Goal: Transaction & Acquisition: Obtain resource

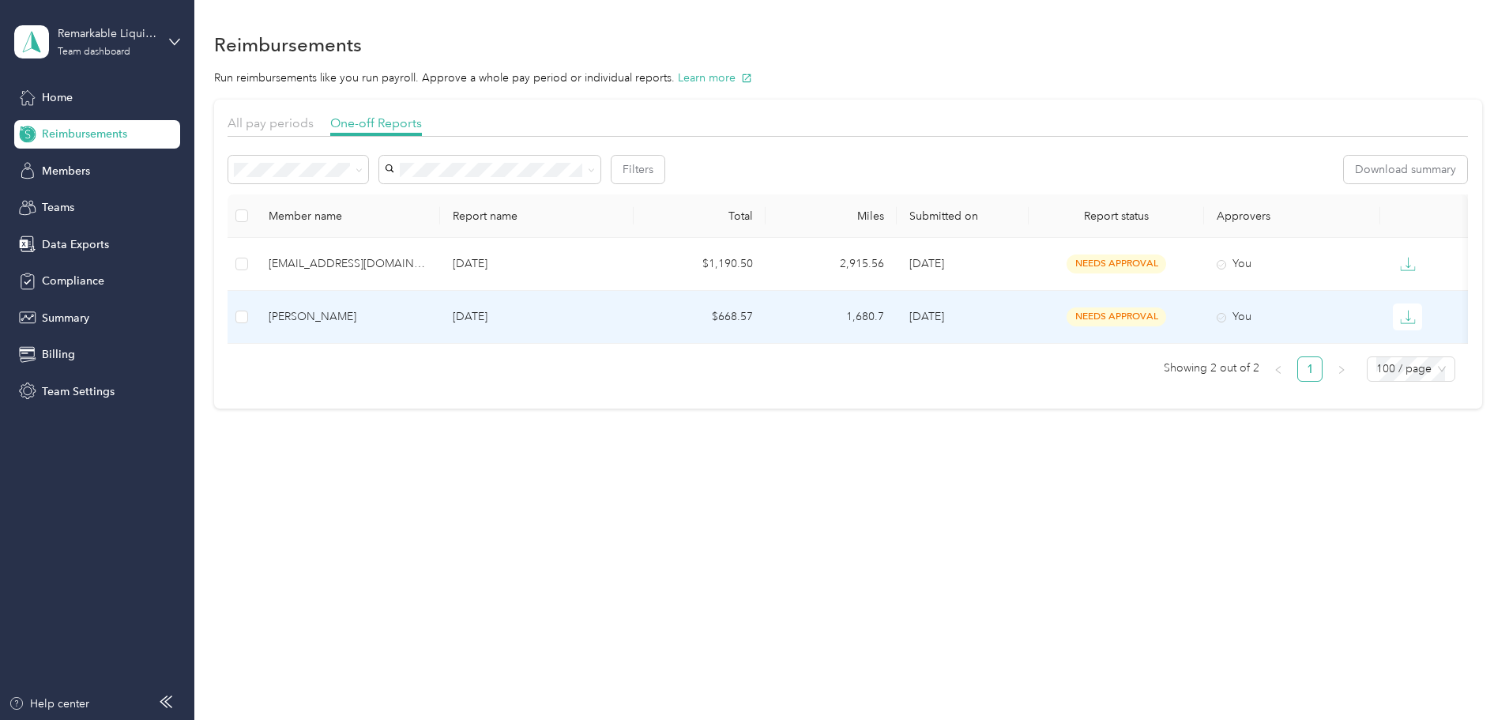
click at [863, 318] on td "1,680.7" at bounding box center [832, 317] width 132 height 53
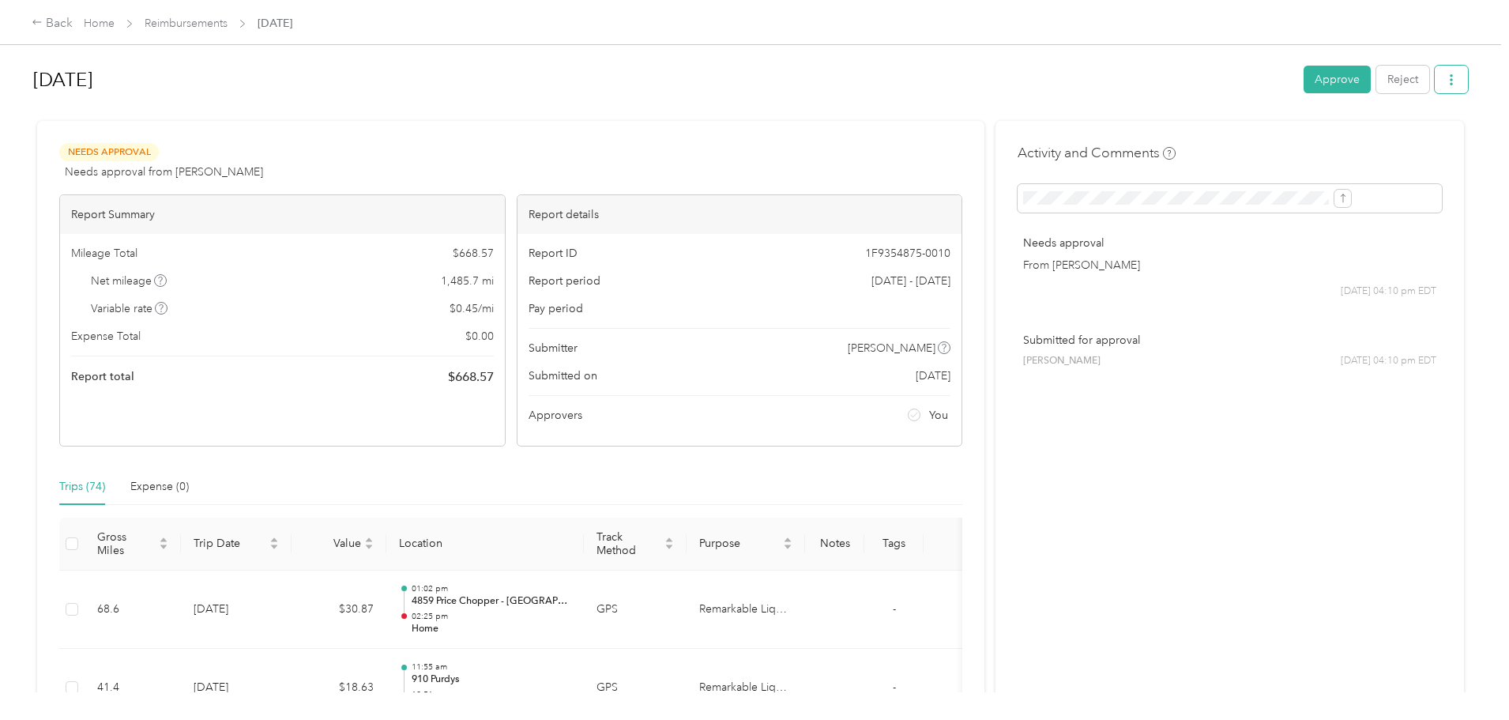
click at [1446, 75] on icon "button" at bounding box center [1451, 79] width 11 height 11
click at [1294, 134] on span "Download" at bounding box center [1277, 138] width 52 height 17
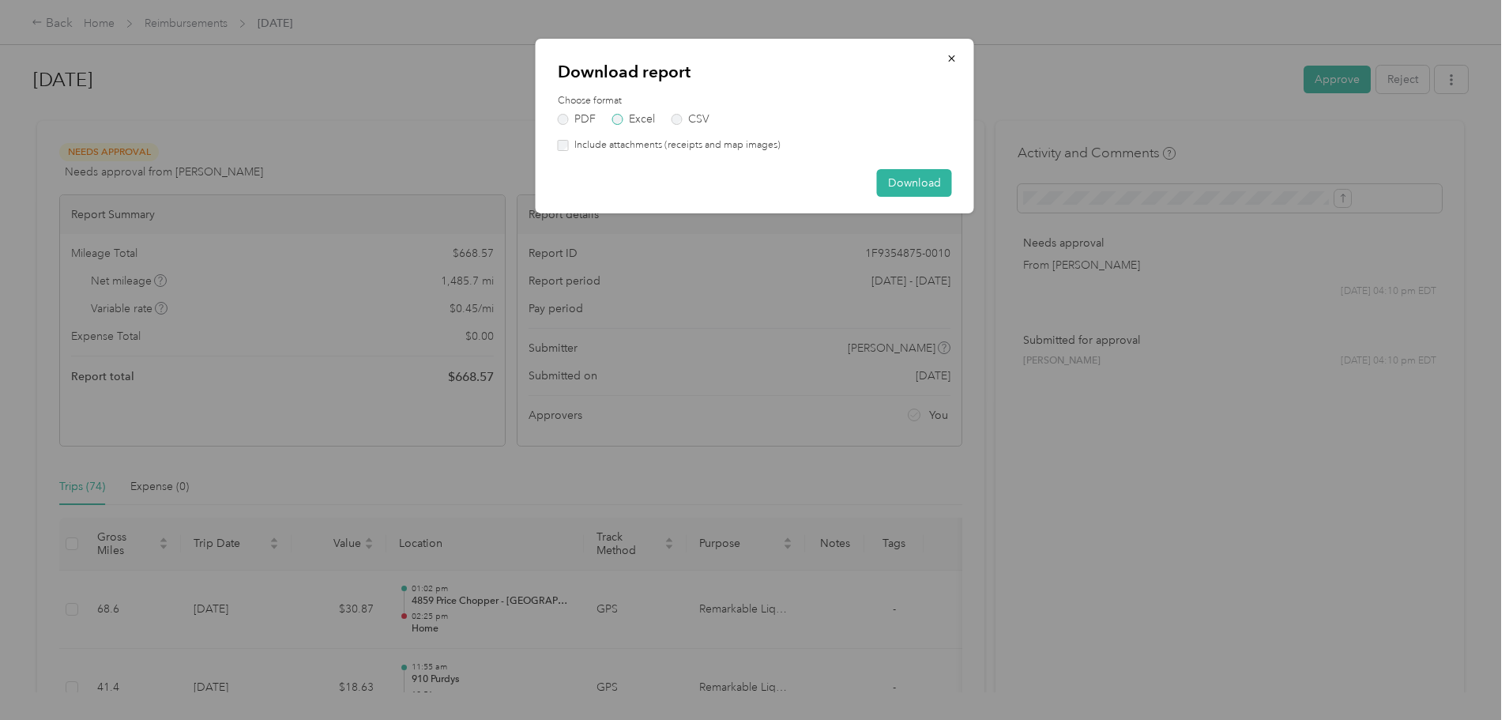
click at [615, 123] on label "Excel" at bounding box center [633, 119] width 43 height 11
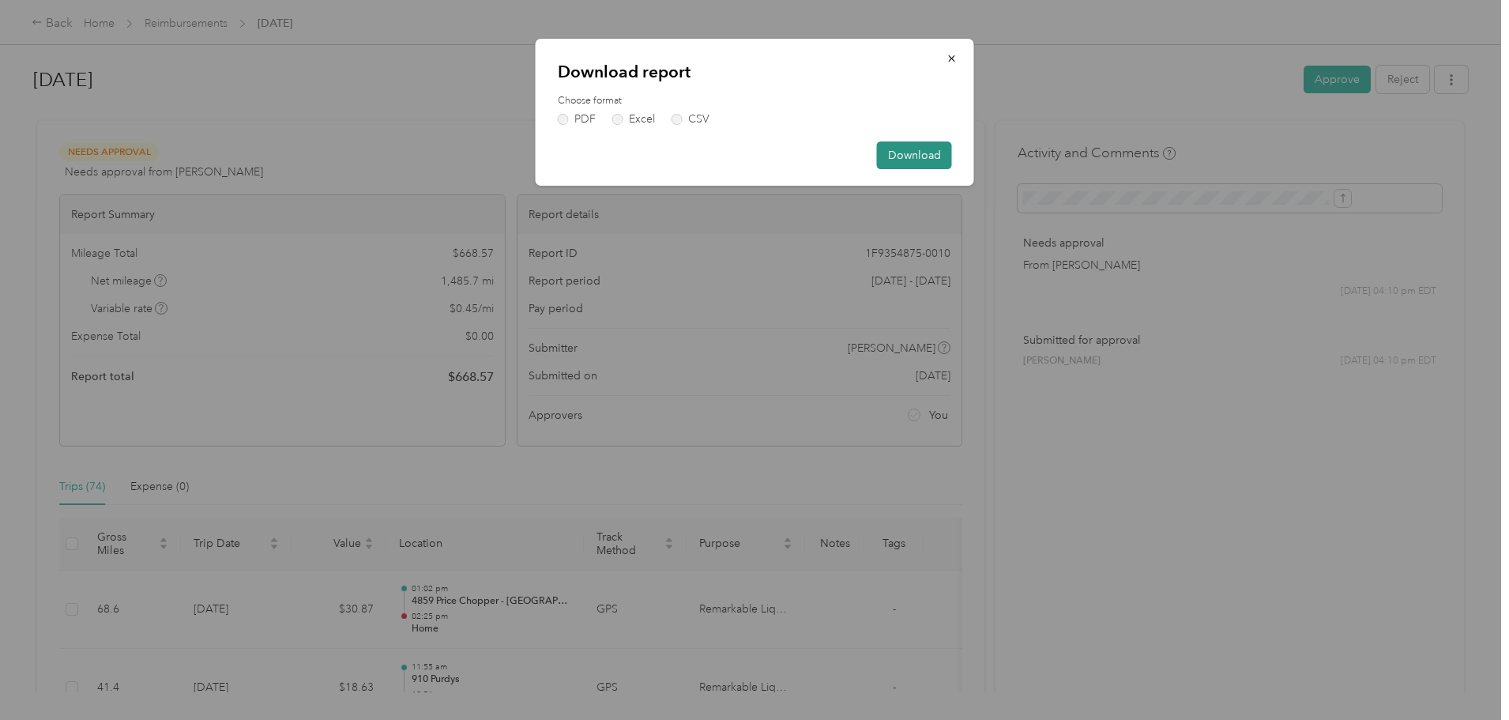
click at [913, 152] on button "Download" at bounding box center [914, 155] width 75 height 28
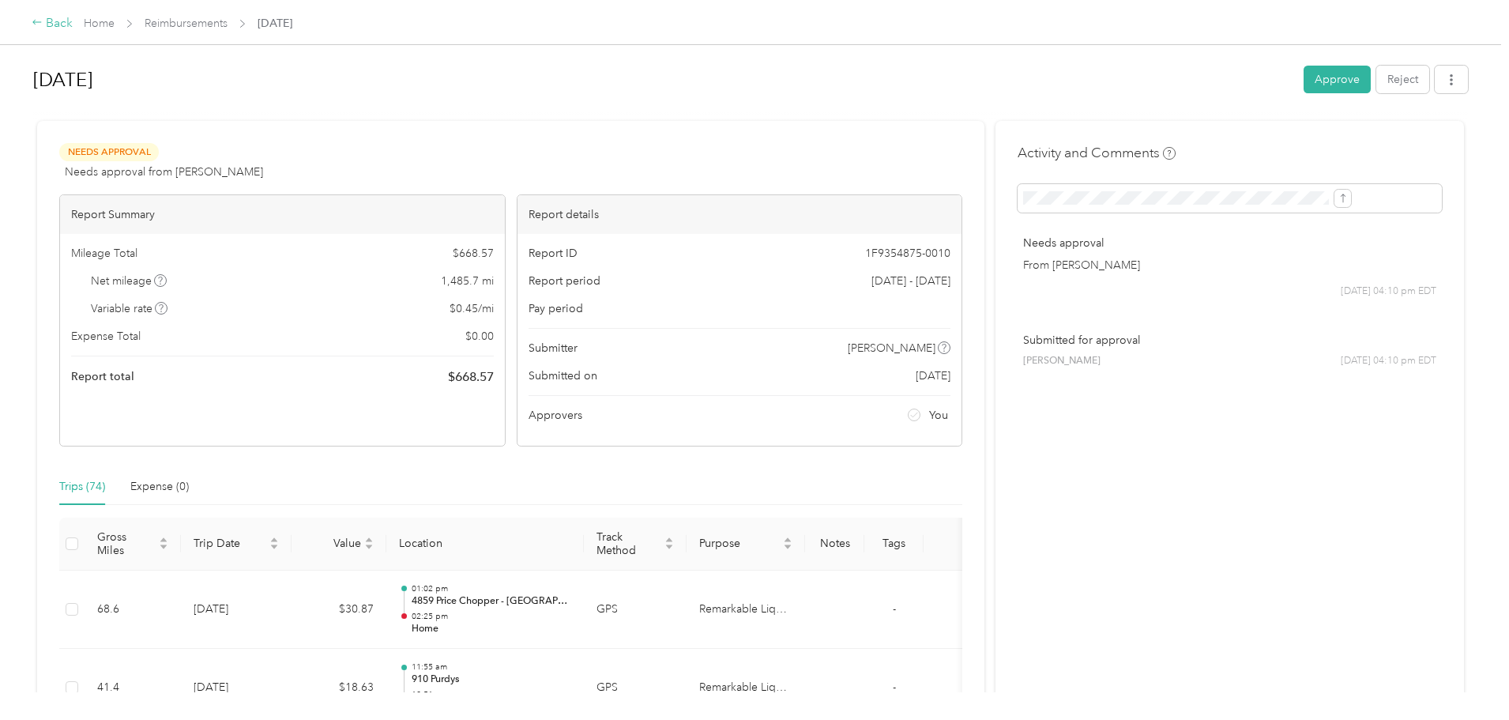
click at [43, 18] on icon at bounding box center [37, 22] width 11 height 11
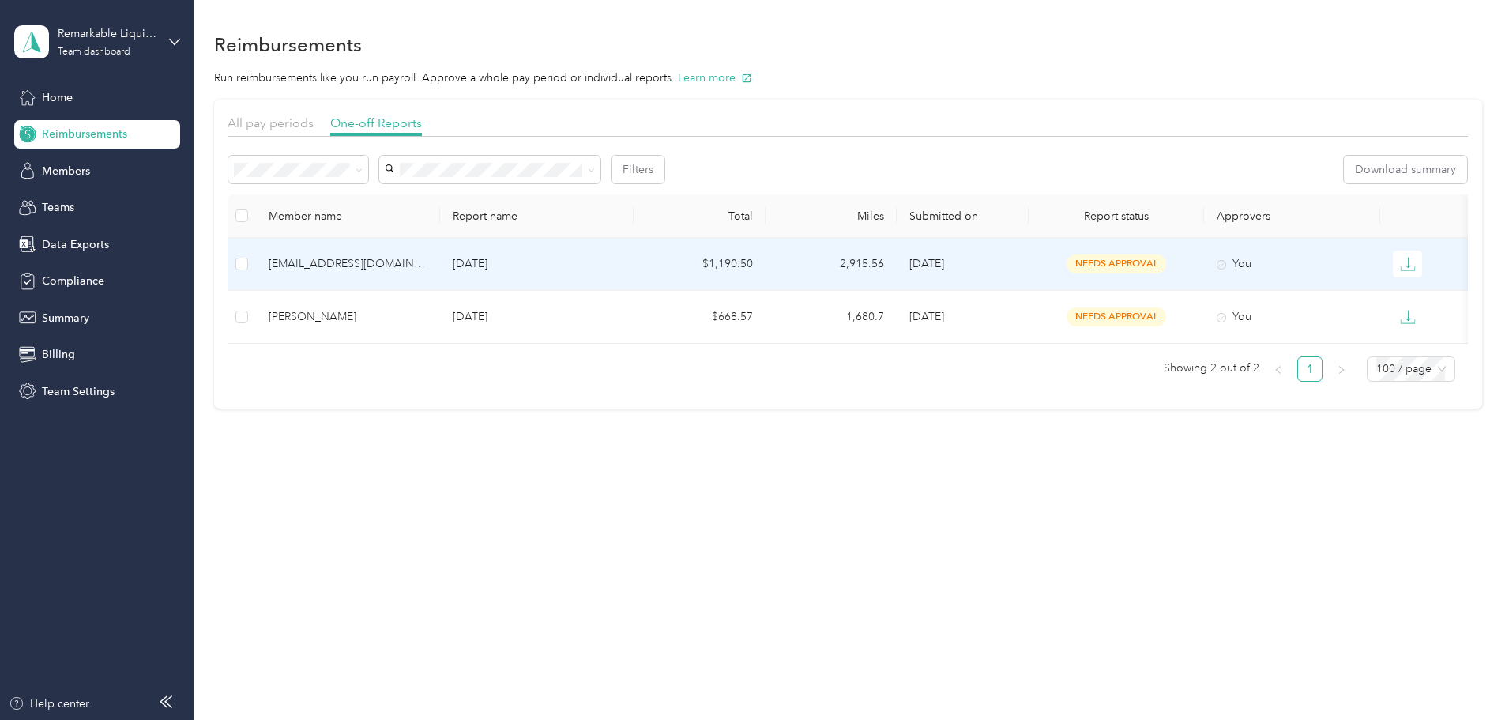
click at [766, 262] on td "$1,190.50" at bounding box center [700, 264] width 132 height 53
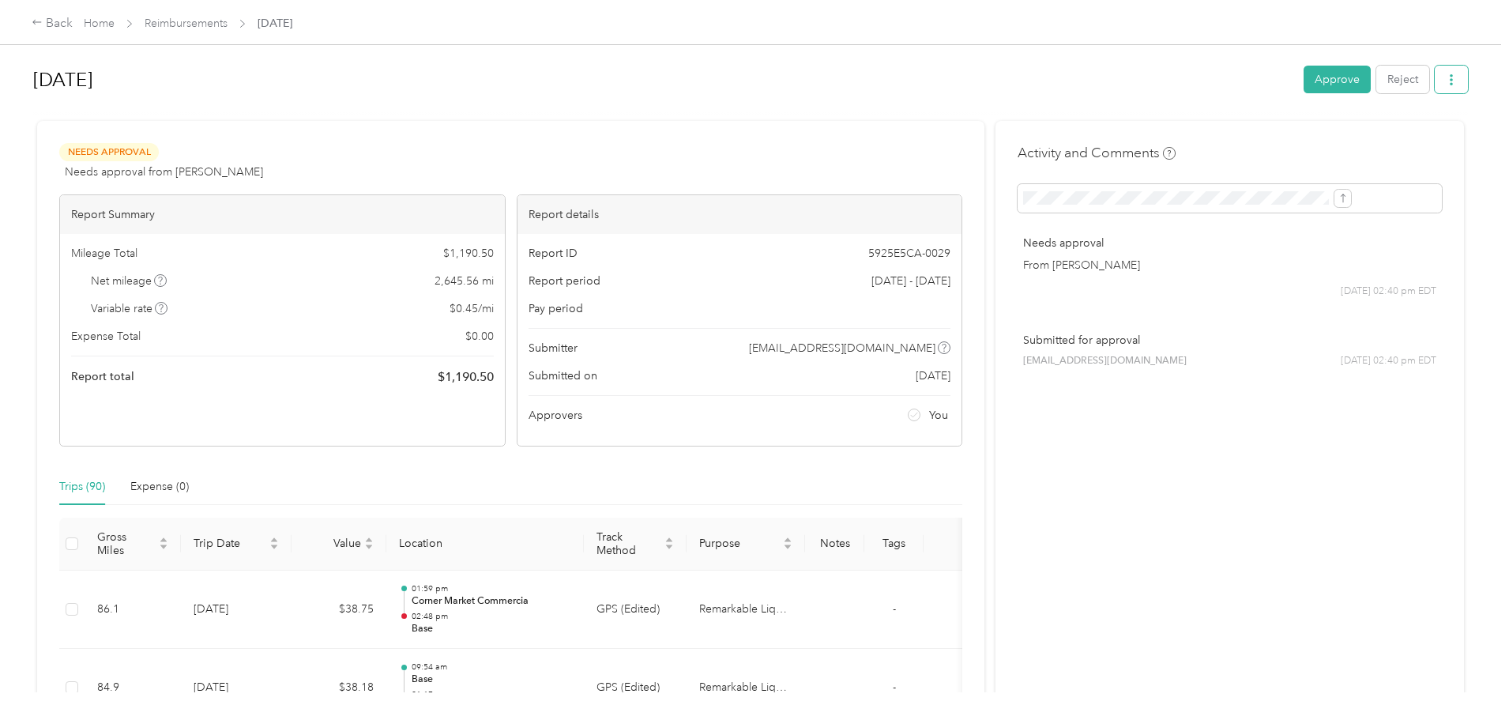
click at [1435, 81] on button "button" at bounding box center [1451, 80] width 33 height 28
click at [1281, 136] on span "Download" at bounding box center [1277, 138] width 52 height 17
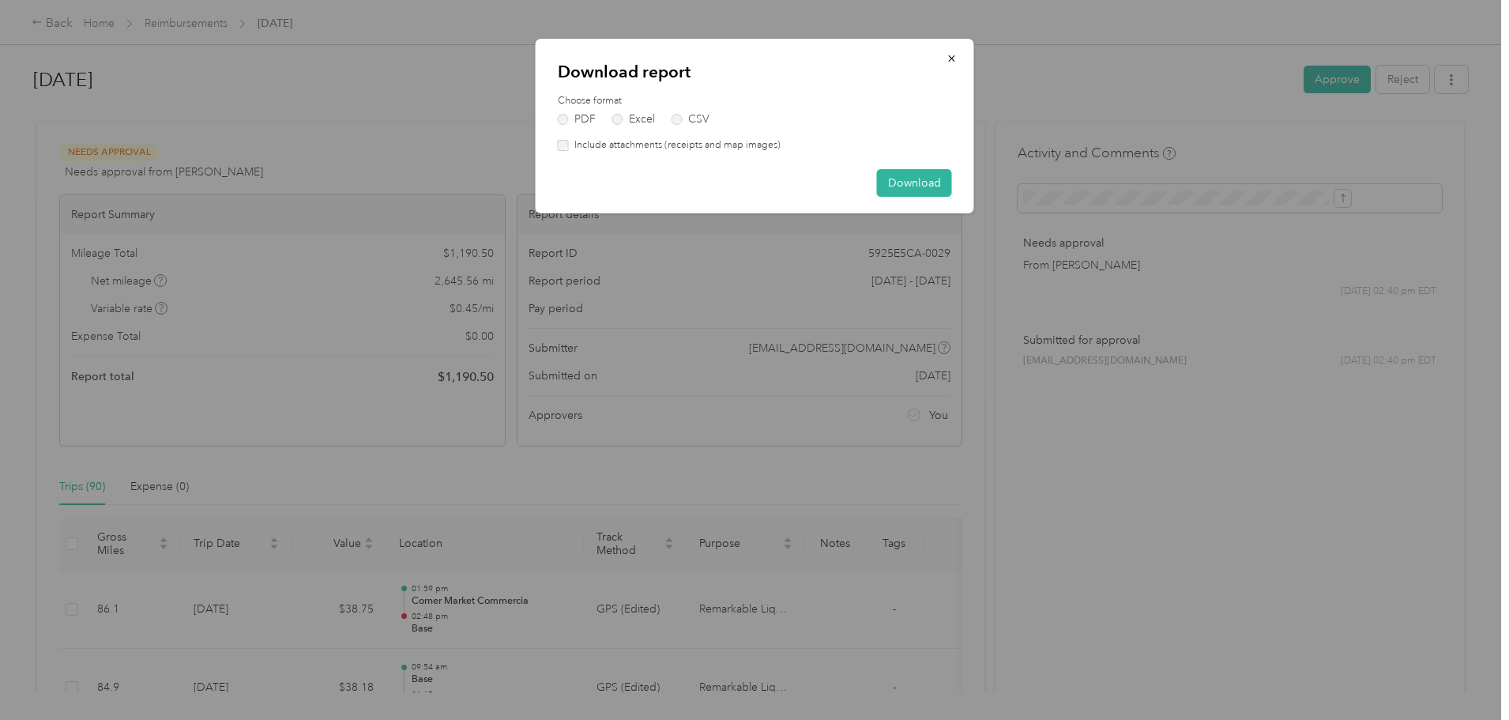
click at [614, 126] on div "Choose format PDF Excel CSV Include attachments (receipts and map images)" at bounding box center [755, 123] width 394 height 58
click at [616, 124] on label "Excel" at bounding box center [633, 119] width 43 height 11
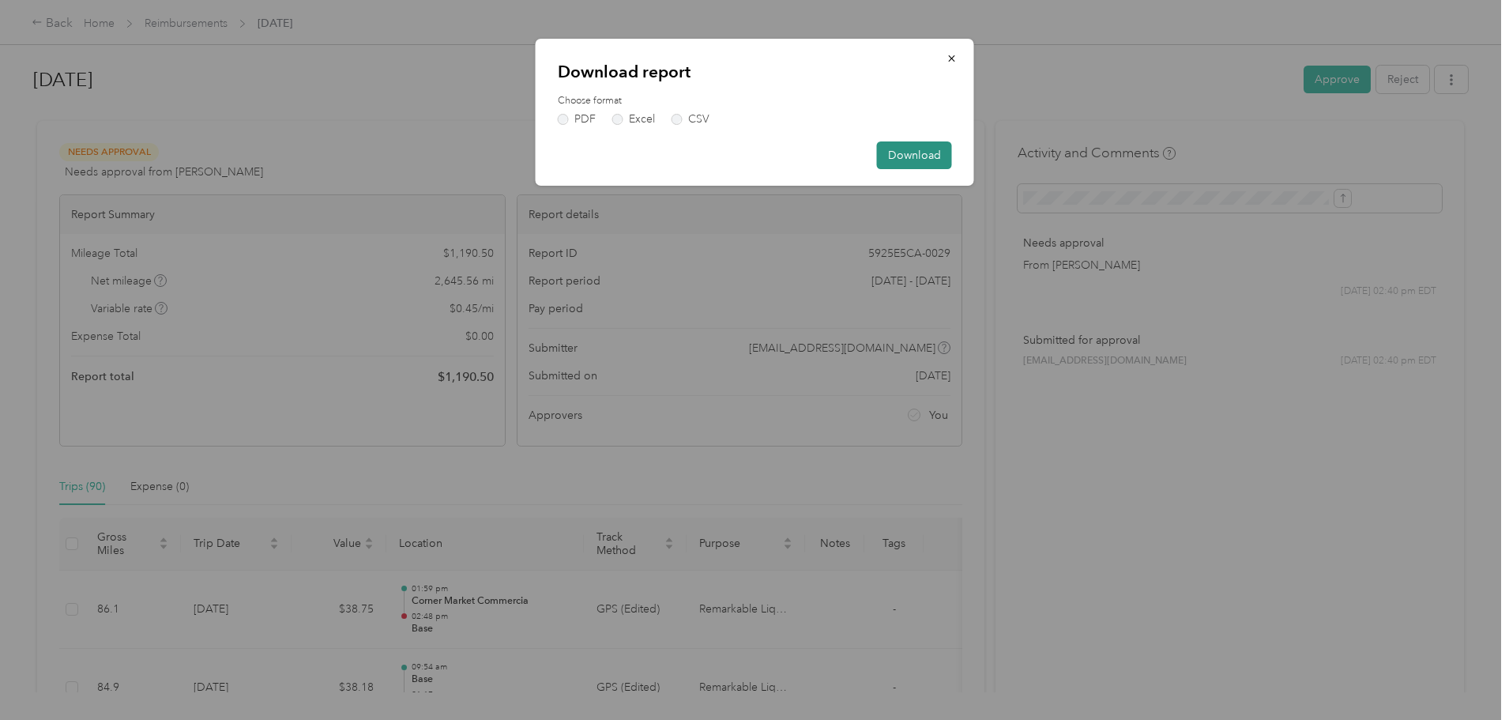
click at [917, 156] on button "Download" at bounding box center [914, 155] width 75 height 28
